Goal: Information Seeking & Learning: Check status

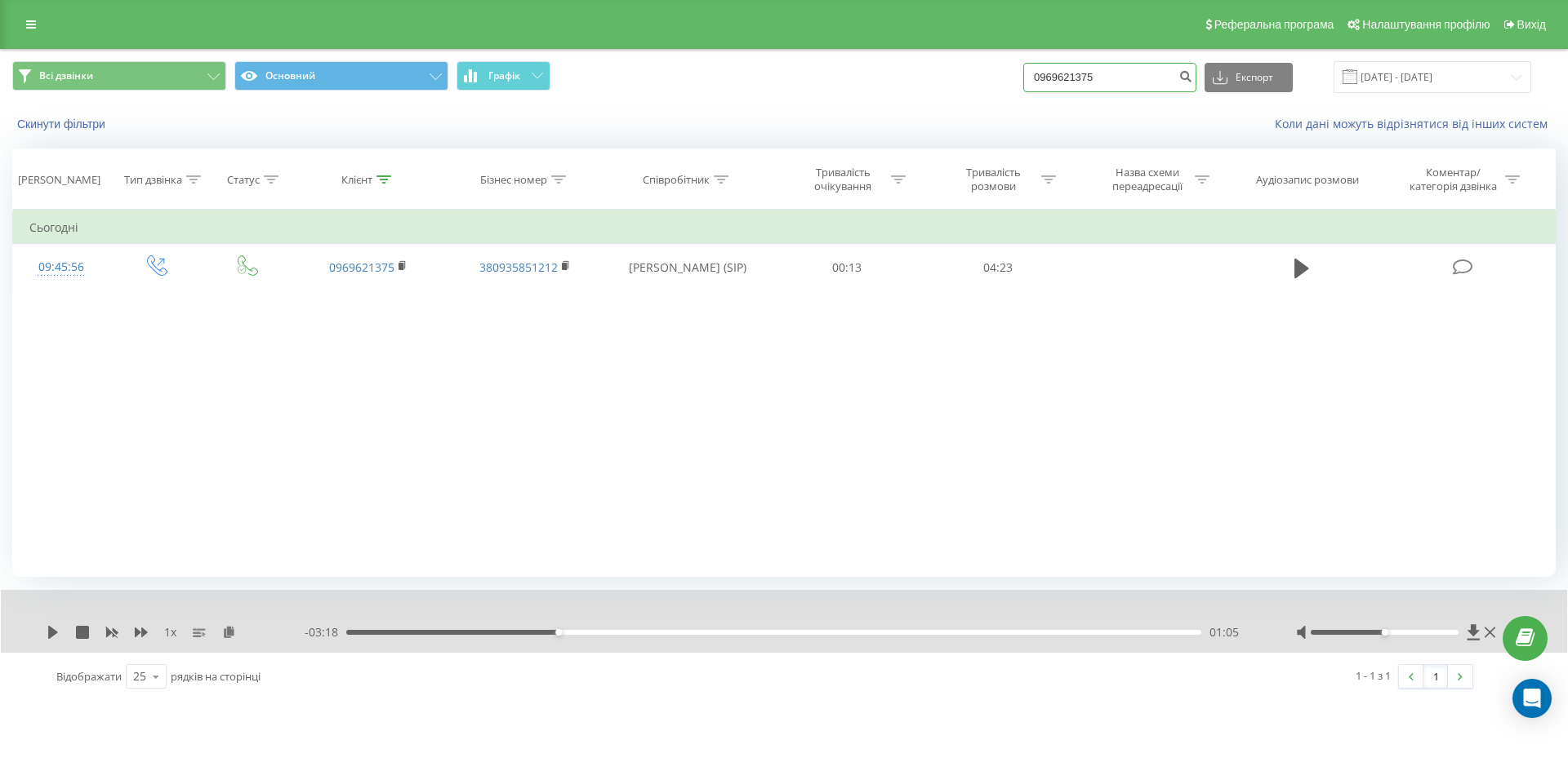
drag, startPoint x: 1139, startPoint y: 78, endPoint x: 832, endPoint y: 90, distance: 307.2
click at [891, 87] on div "Всі дзвінки Основний Графік 0969621375 Експорт .csv .xls .xlsx [DATE] - [DATE]" at bounding box center [784, 77] width 1544 height 32
click at [1114, 64] on input "0969621375" at bounding box center [1110, 77] width 173 height 29
drag, startPoint x: 1114, startPoint y: 76, endPoint x: 1048, endPoint y: 78, distance: 66.0
click at [1048, 78] on input "0969621375" at bounding box center [1110, 77] width 173 height 29
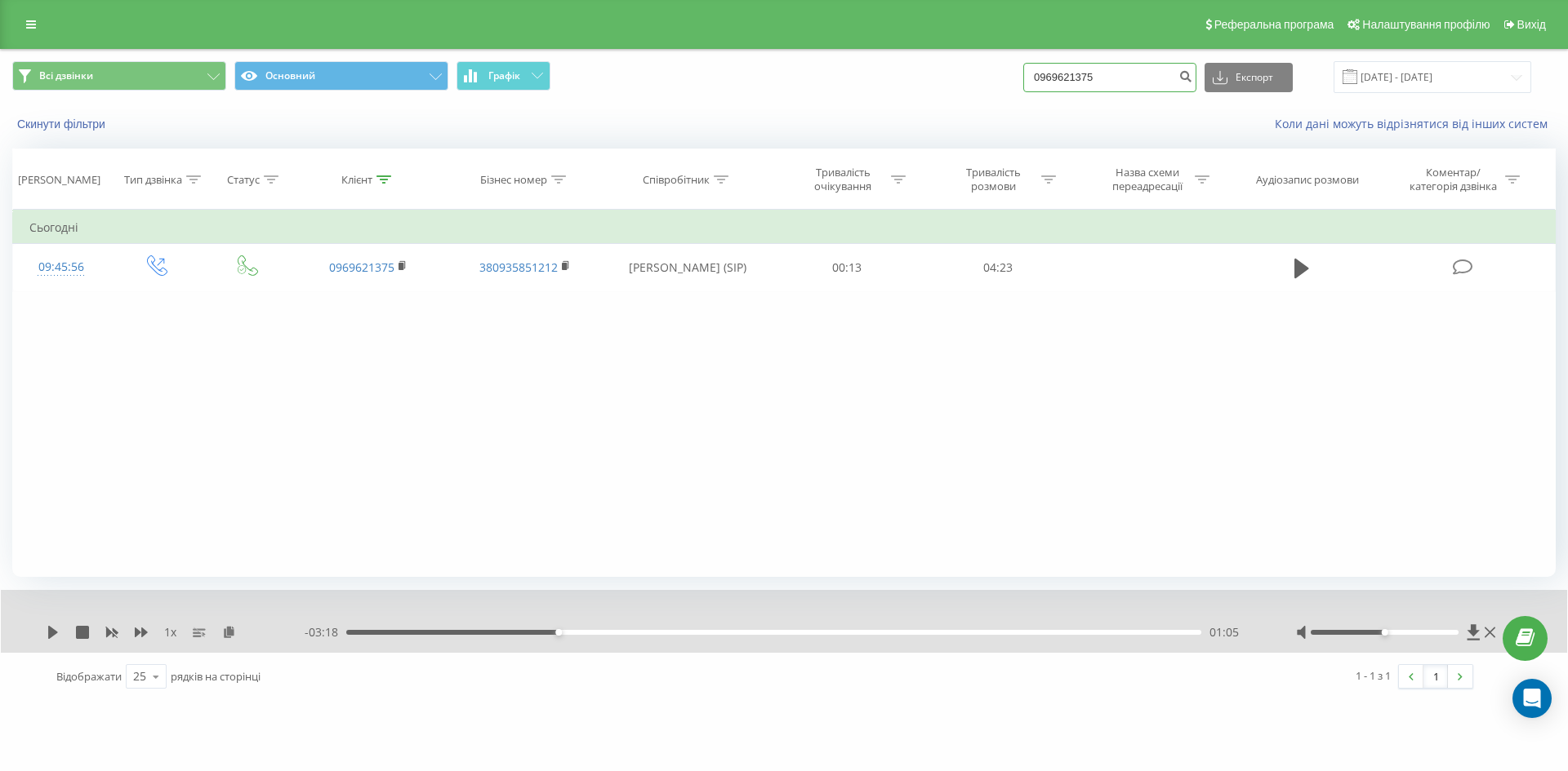
paste input "74983188"
type input "0974983188"
click at [1193, 72] on icon "submit" at bounding box center [1185, 74] width 14 height 10
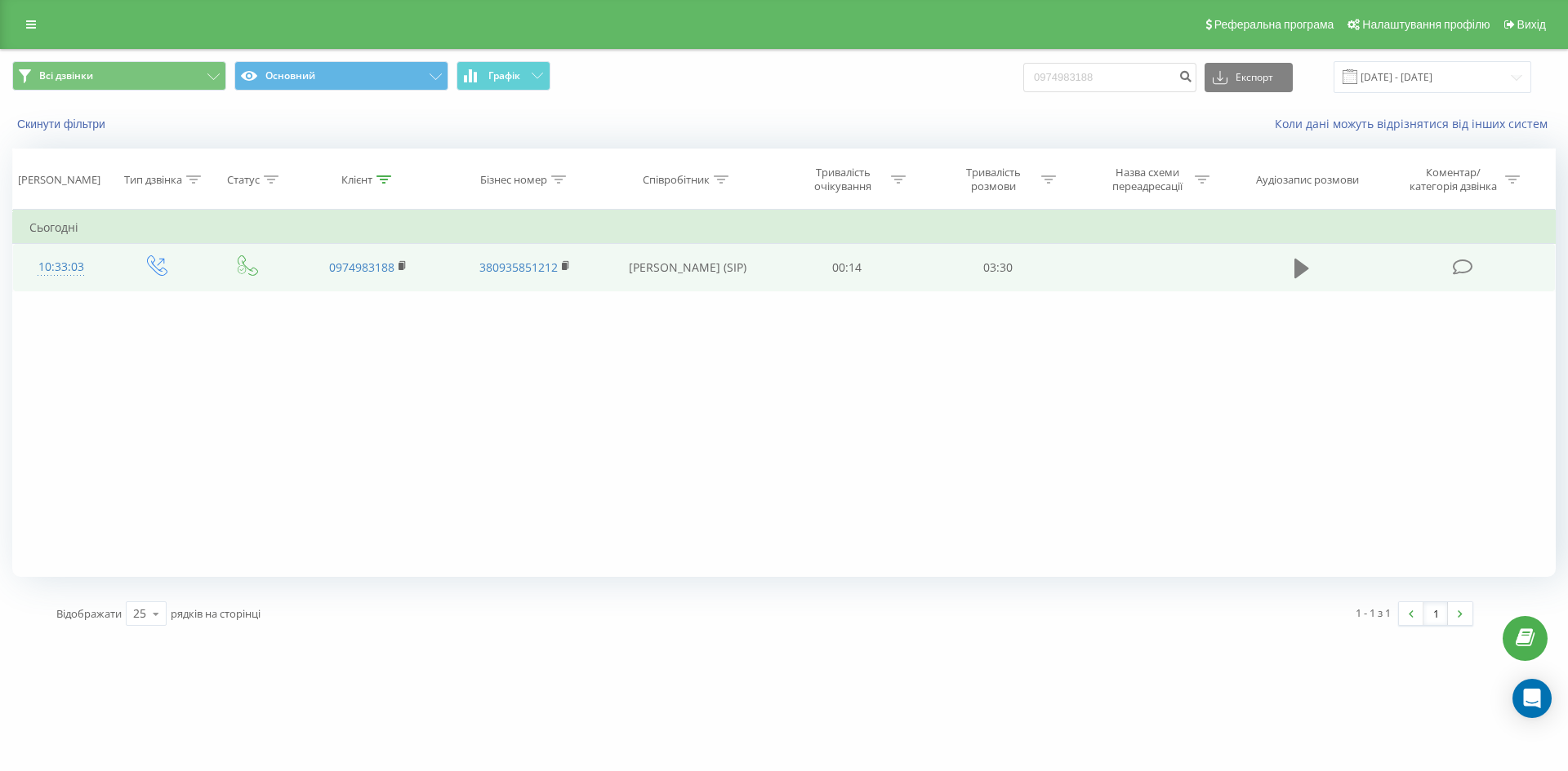
click at [1290, 267] on button at bounding box center [1301, 268] width 24 height 24
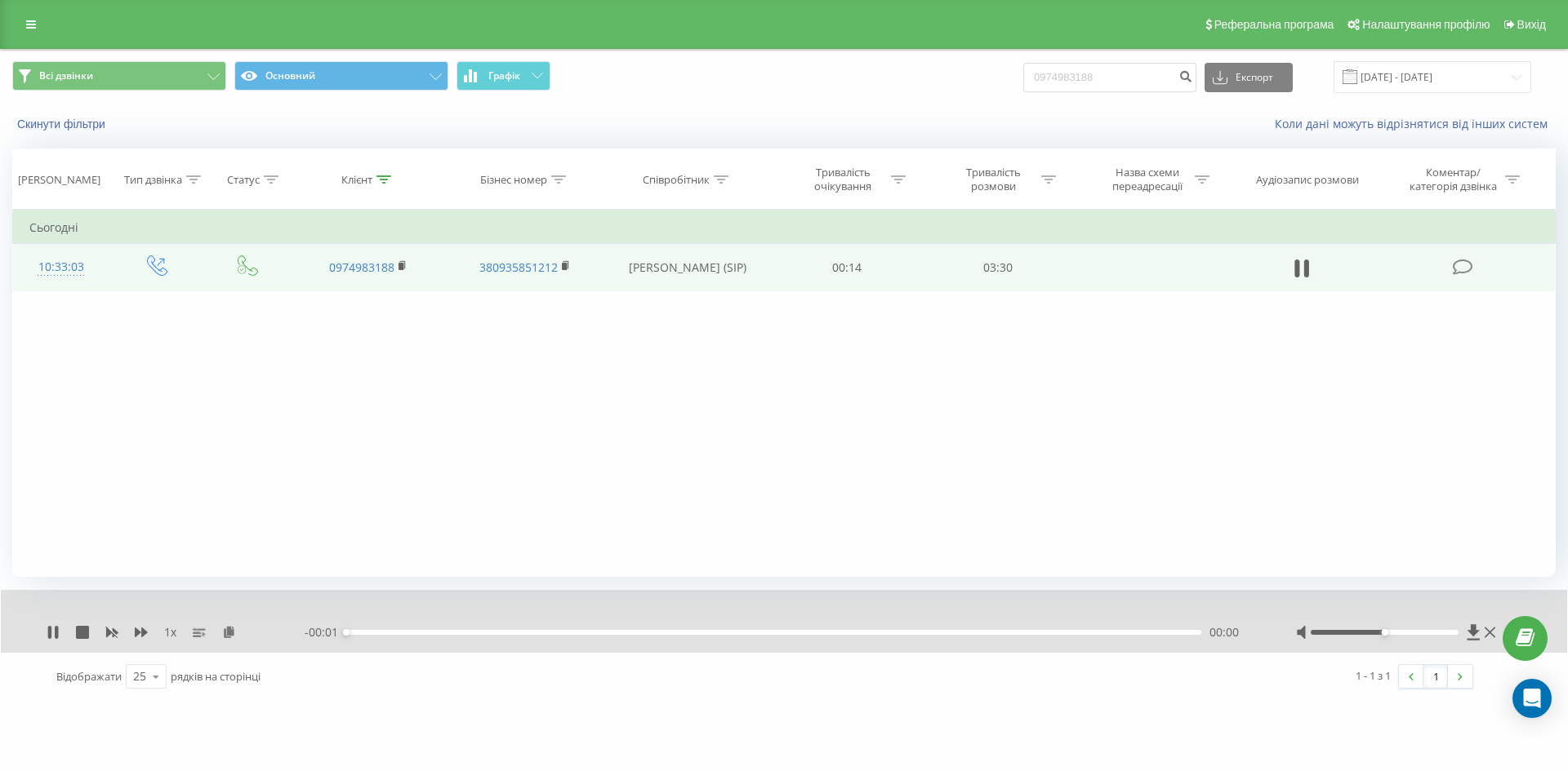
click at [682, 632] on div "00:00" at bounding box center [773, 632] width 855 height 5
click at [1062, 632] on div "02:56" at bounding box center [773, 632] width 855 height 5
click at [58, 632] on icon at bounding box center [56, 632] width 3 height 13
